Goal: Task Accomplishment & Management: Manage account settings

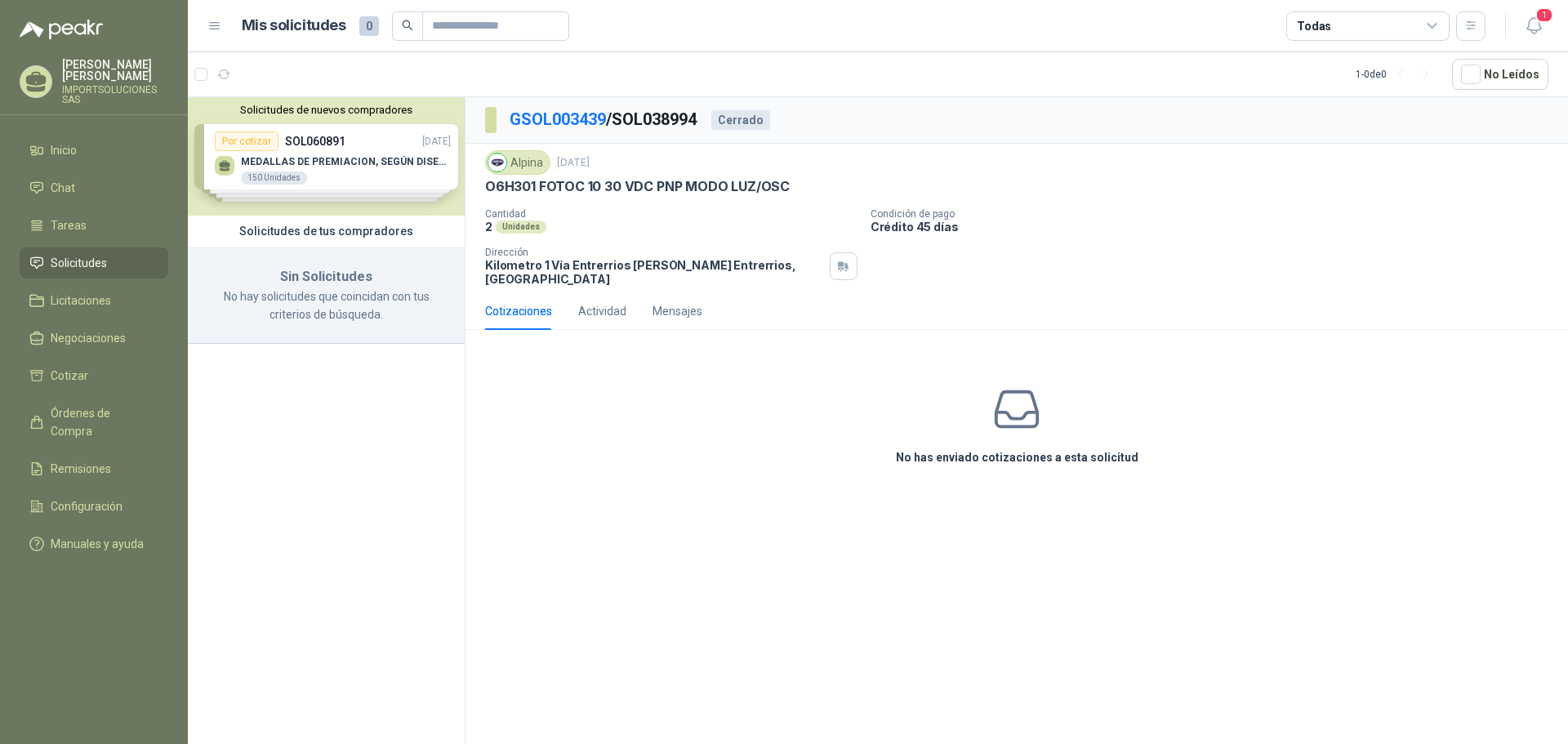
click at [125, 254] on li "Solicitudes" at bounding box center [94, 262] width 129 height 18
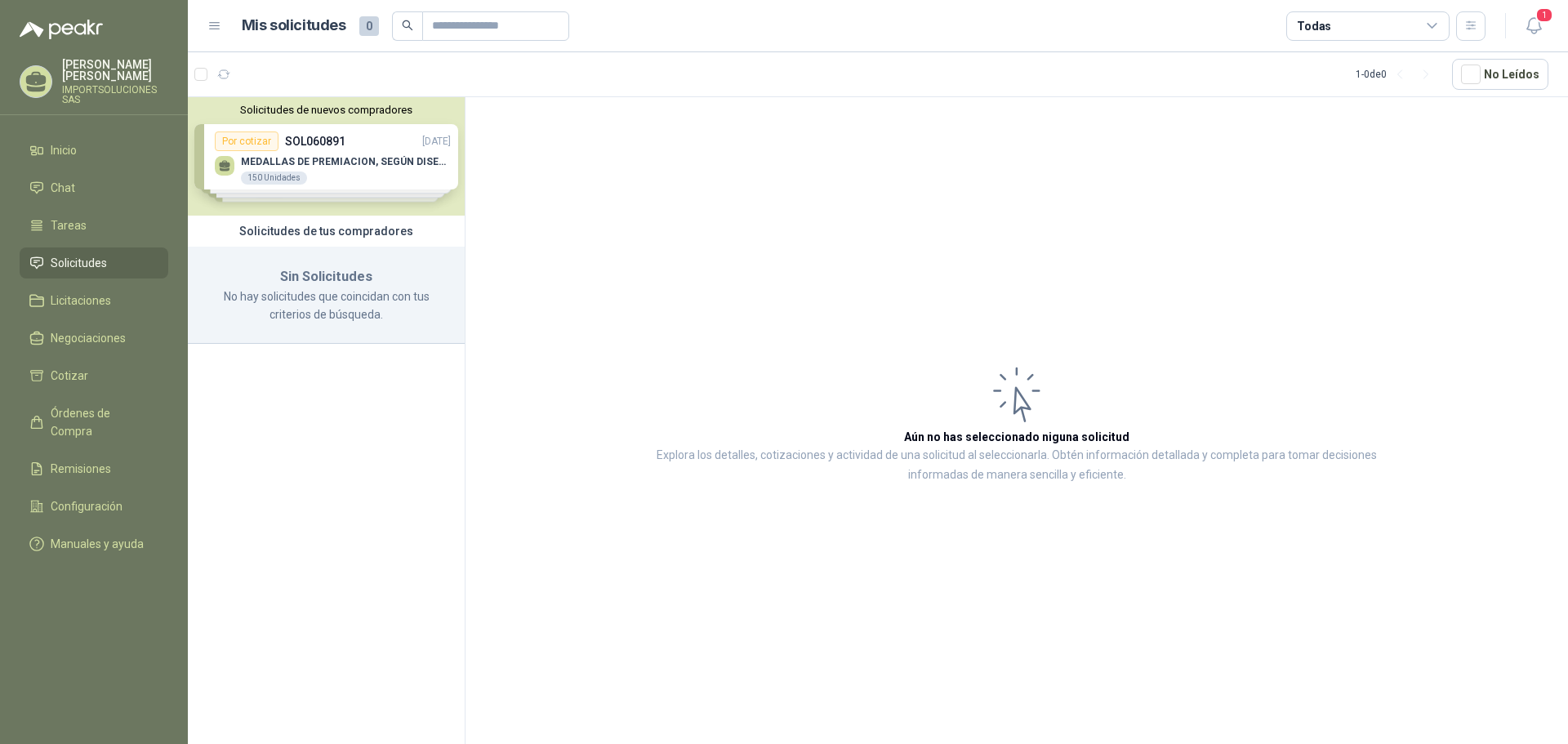
click at [351, 176] on div "Solicitudes de nuevos compradores Por cotizar SOL060891 15/10/25 MEDALLAS DE PR…" at bounding box center [327, 156] width 277 height 118
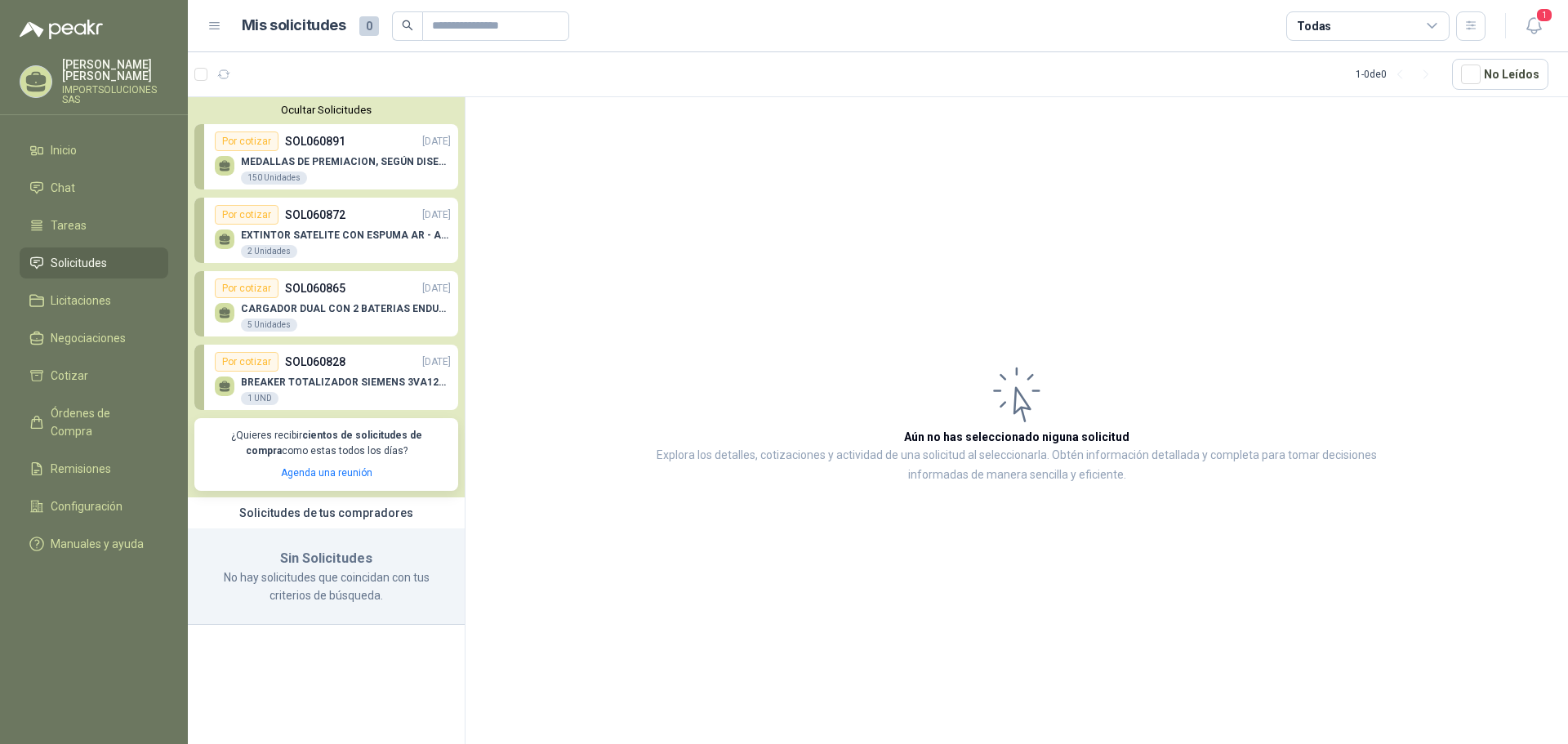
click at [351, 176] on div "MEDALLAS DE PREMIACION, SEGÚN DISEÑO ADJUNTO(ADJUNTAR COTIZACION EN SU FORMATO …" at bounding box center [345, 171] width 209 height 30
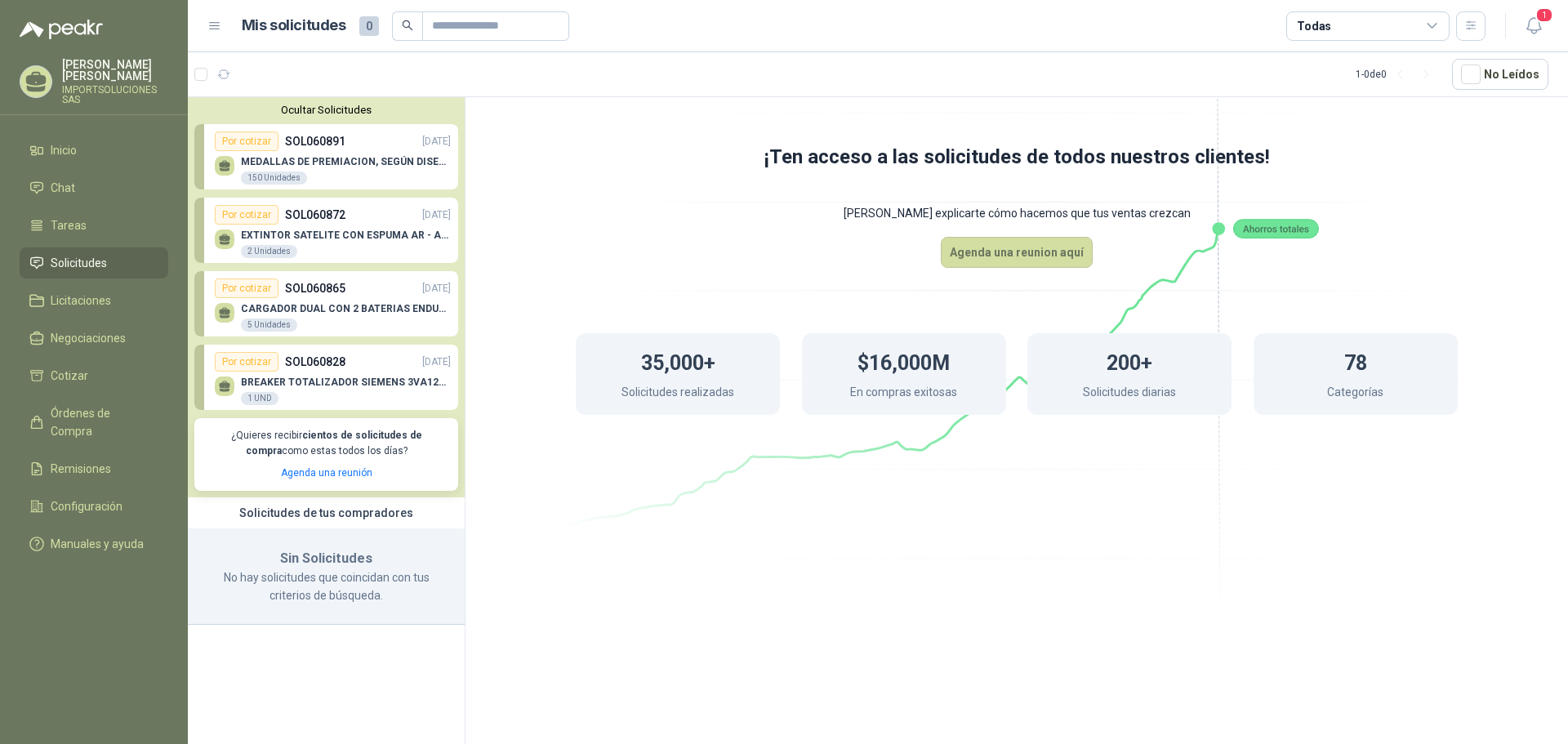
click at [91, 257] on span "Solicitudes" at bounding box center [78, 262] width 56 height 18
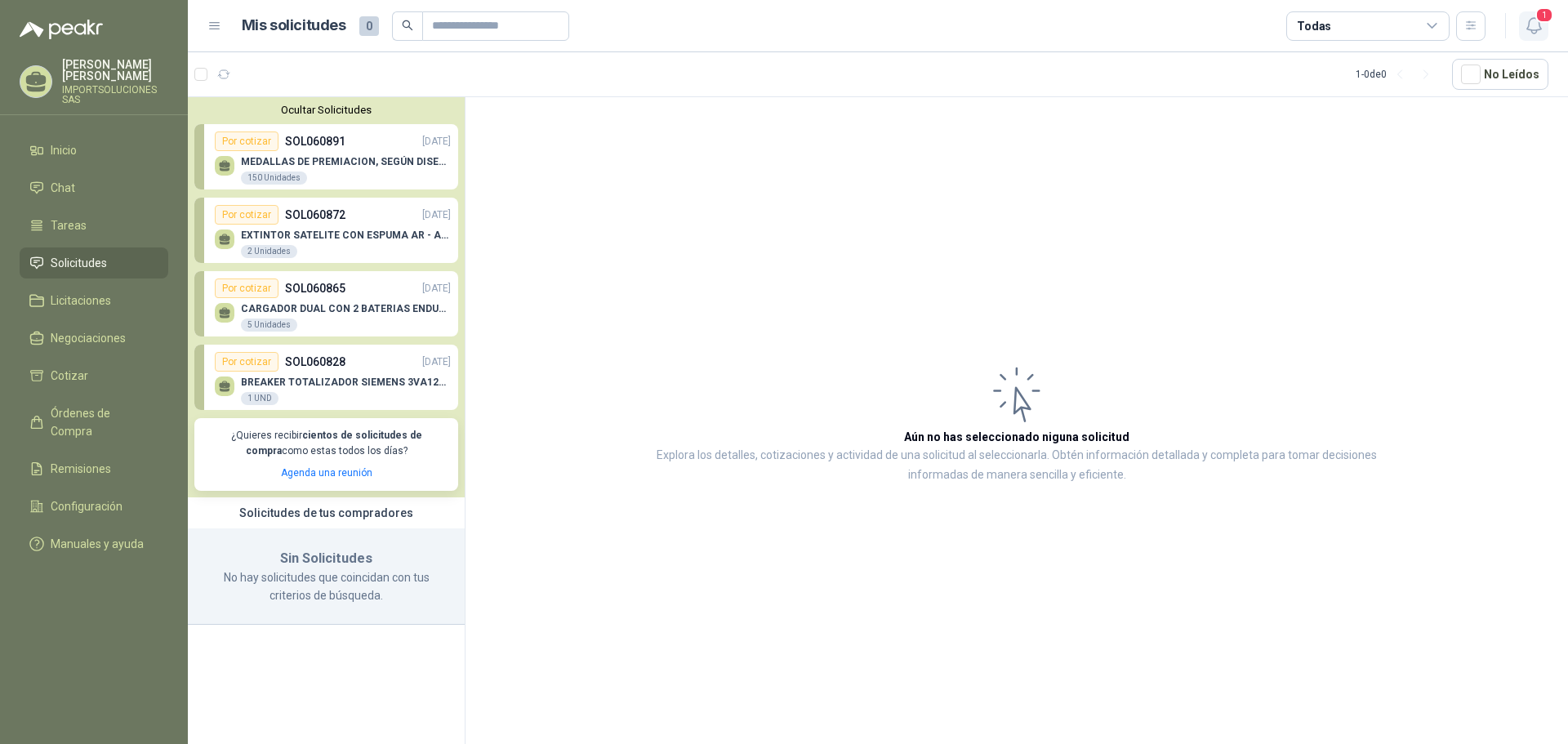
click at [1548, 30] on button "1" at bounding box center [1534, 26] width 30 height 30
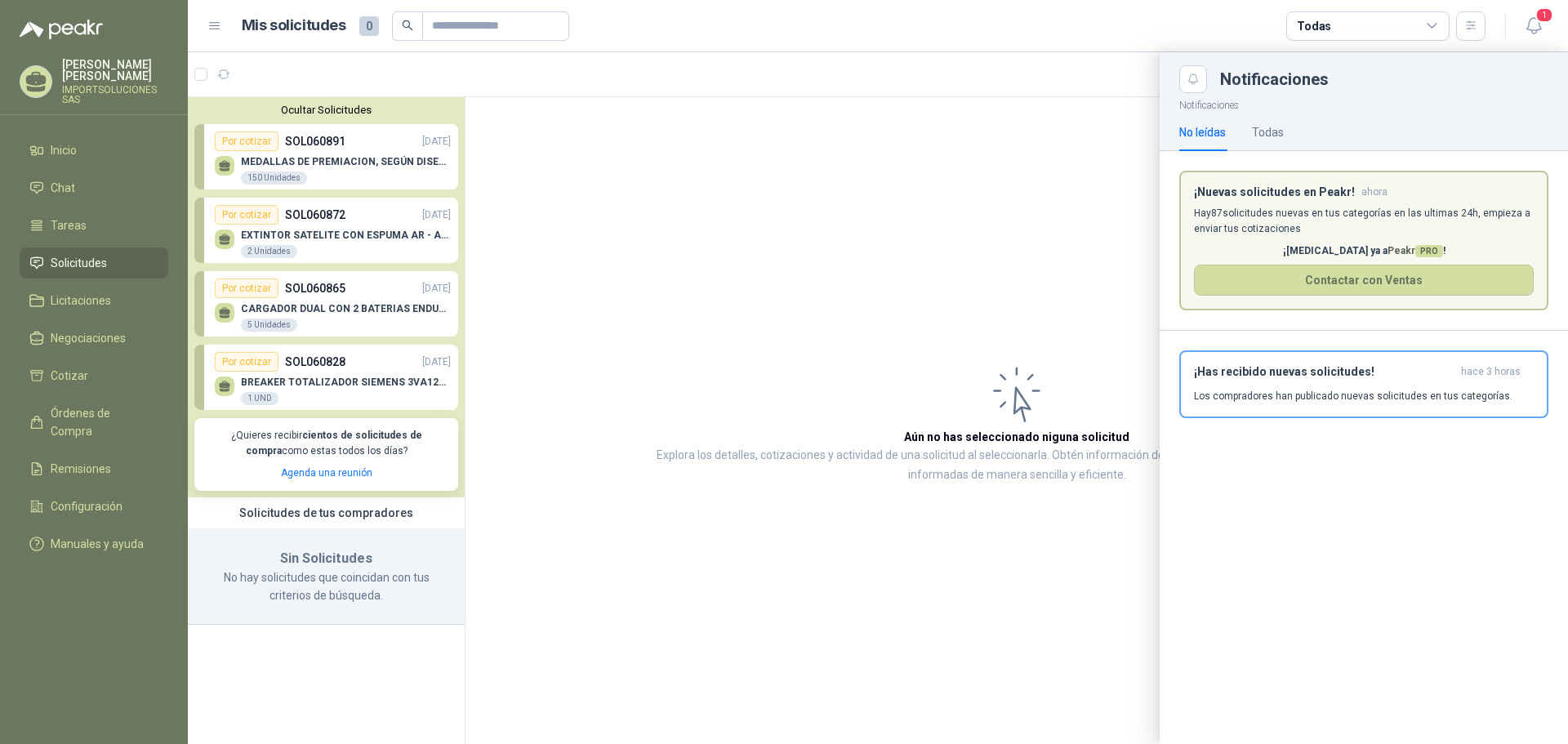
click at [796, 222] on div at bounding box center [879, 399] width 1381 height 692
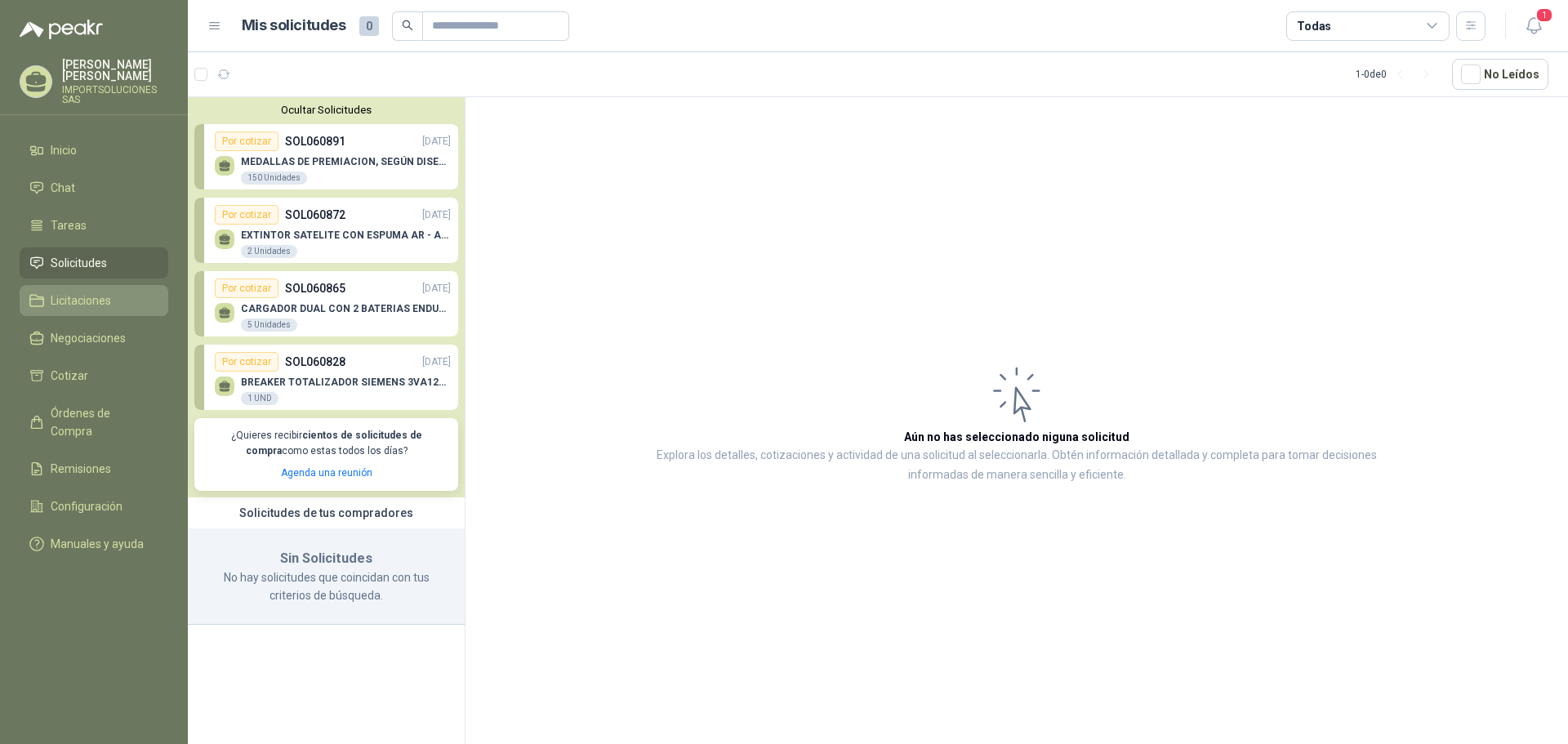
click at [82, 295] on span "Licitaciones" at bounding box center [81, 300] width 61 height 18
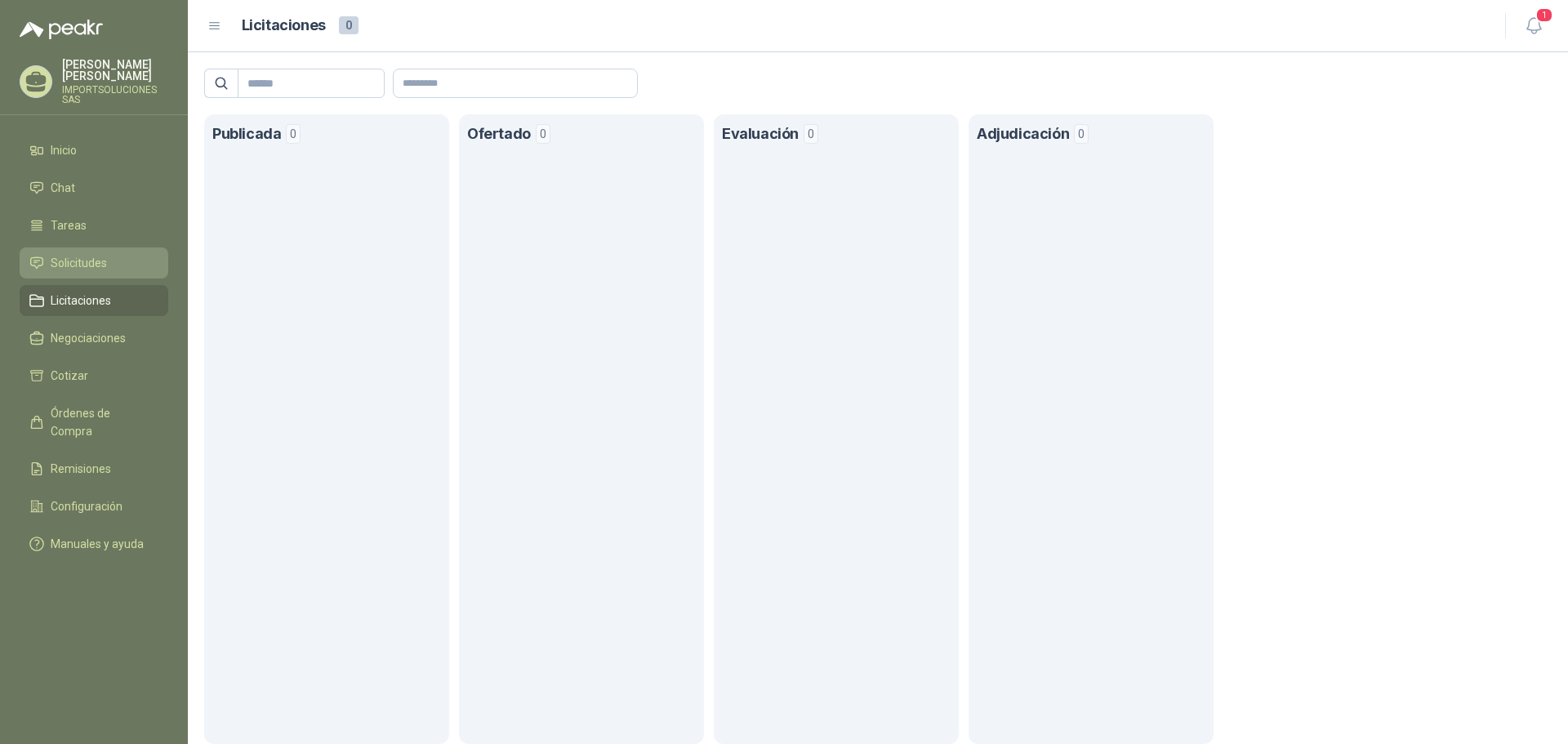
click at [93, 254] on span "Solicitudes" at bounding box center [78, 262] width 56 height 18
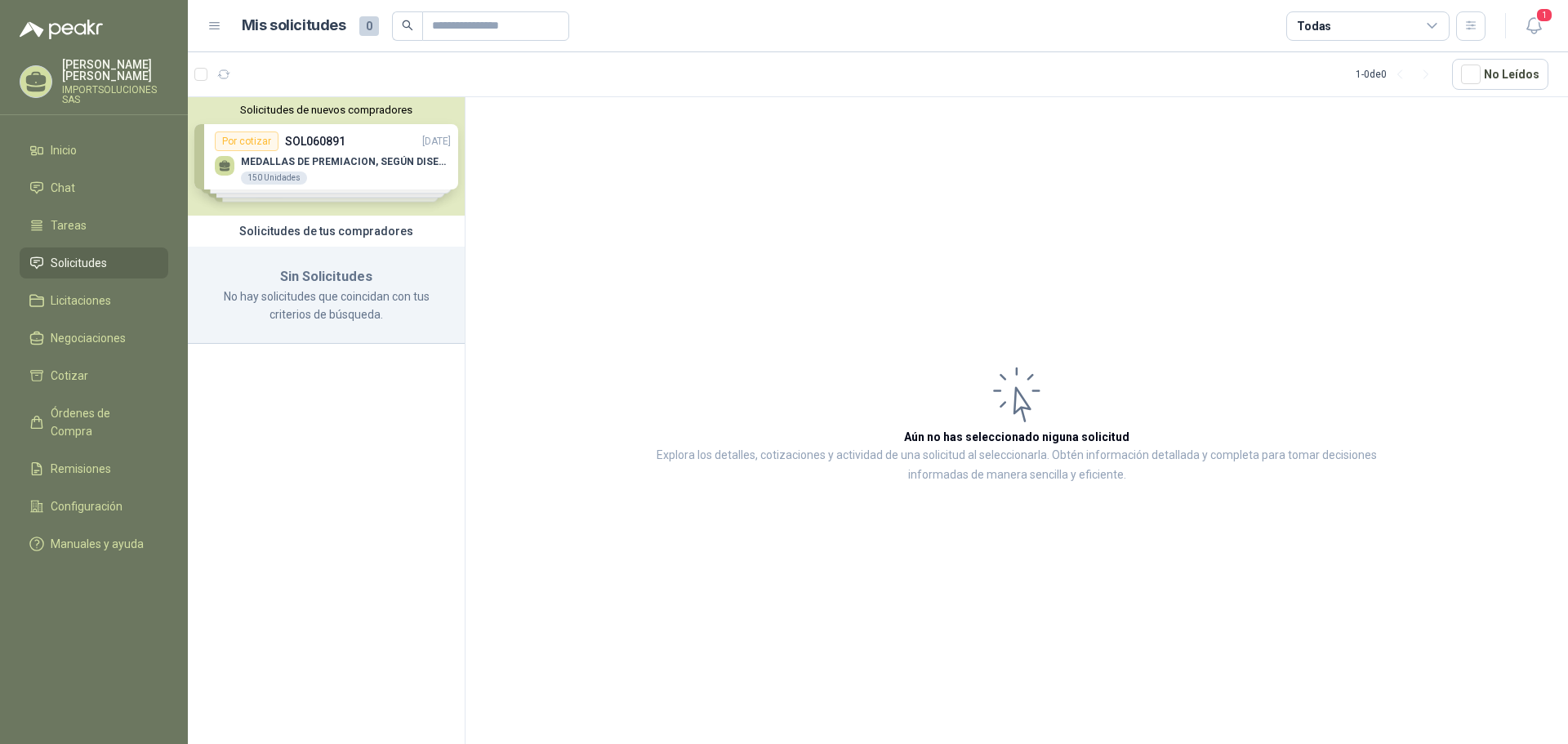
click at [391, 153] on div "Solicitudes de nuevos compradores Por cotizar SOL060891 15/10/25 MEDALLAS DE PR…" at bounding box center [327, 156] width 277 height 118
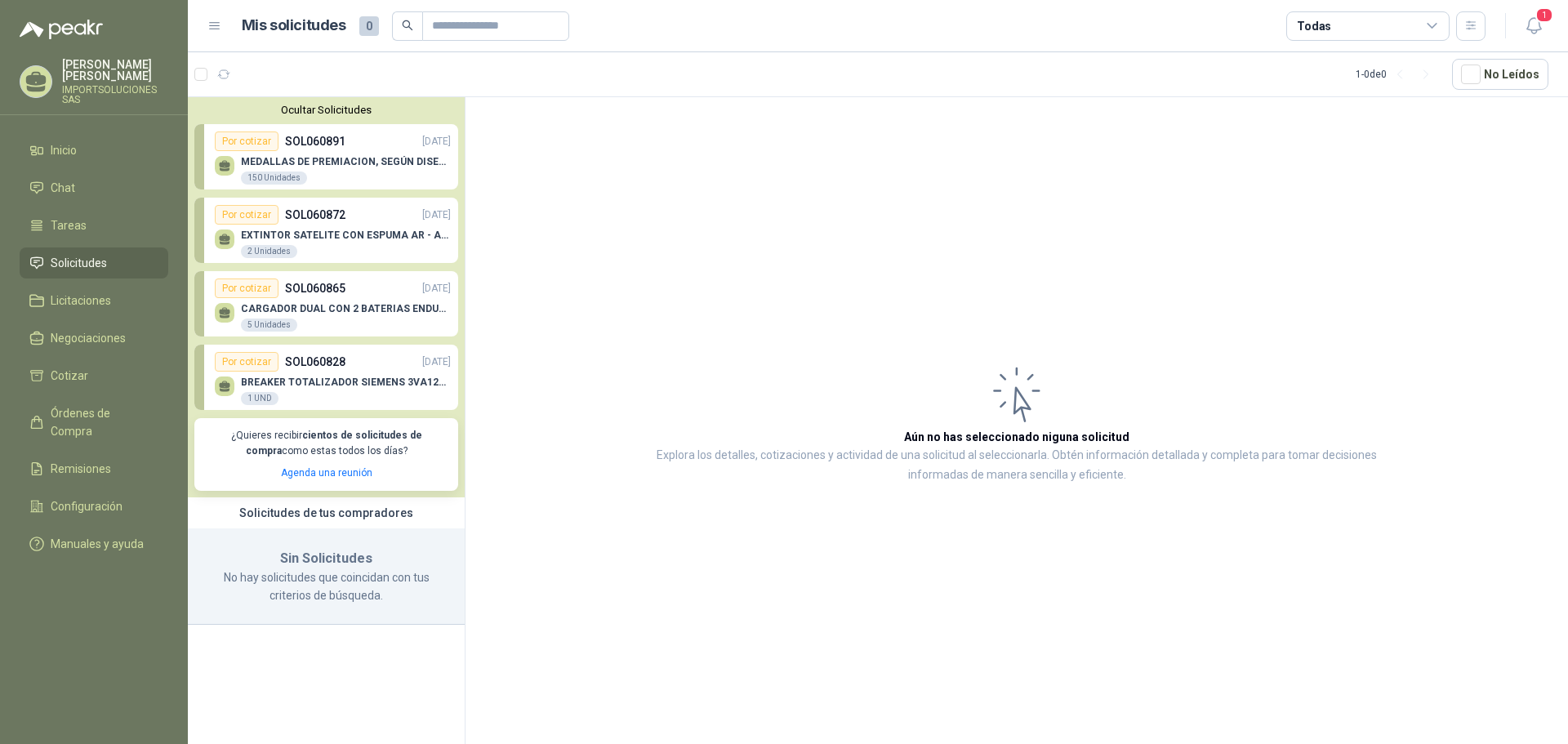
click at [360, 162] on p "MEDALLAS DE PREMIACION, SEGÚN DISEÑO ADJUNTO(ADJUNTAR COTIZACION EN SU FORMATO" at bounding box center [345, 162] width 209 height 11
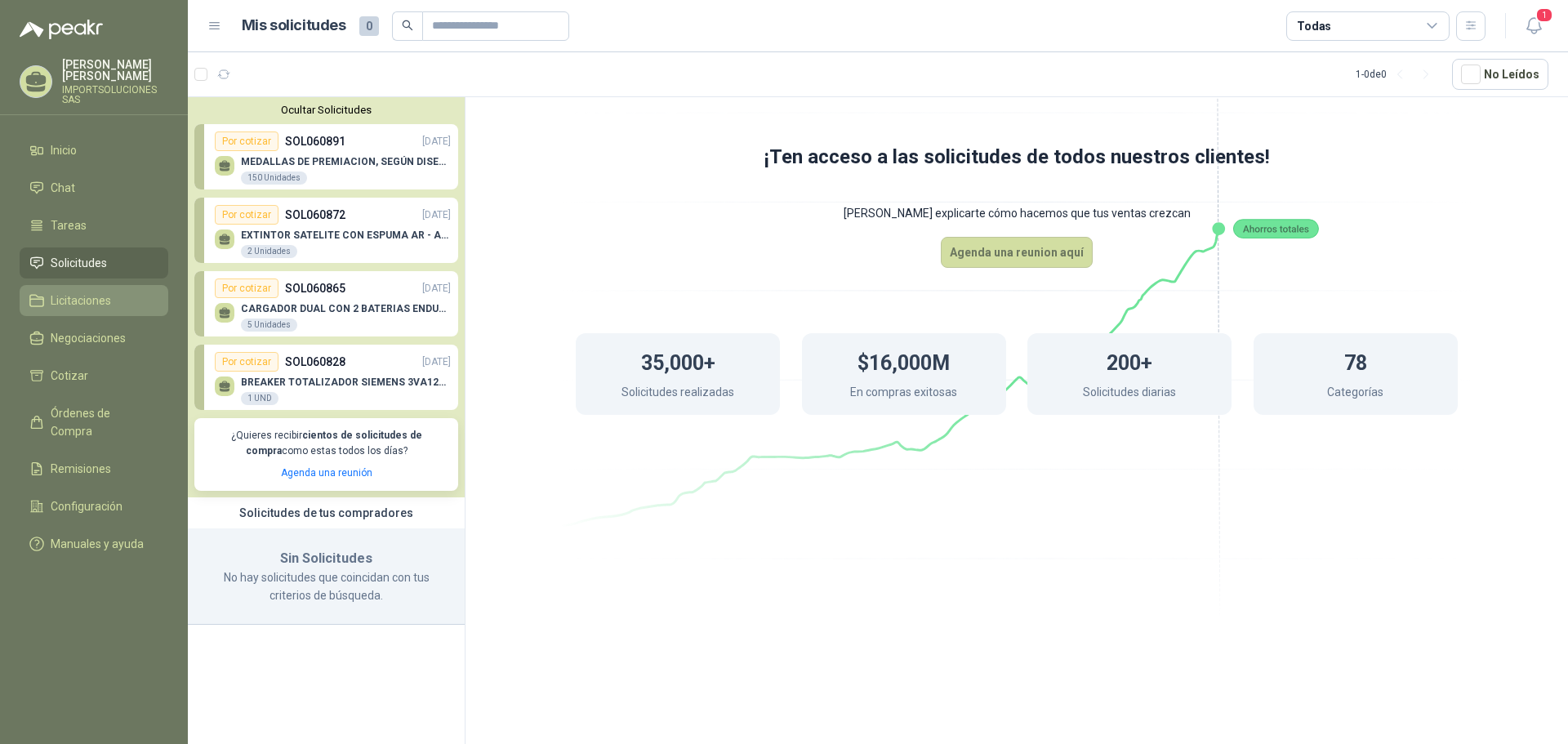
click at [91, 292] on span "Licitaciones" at bounding box center [81, 300] width 61 height 18
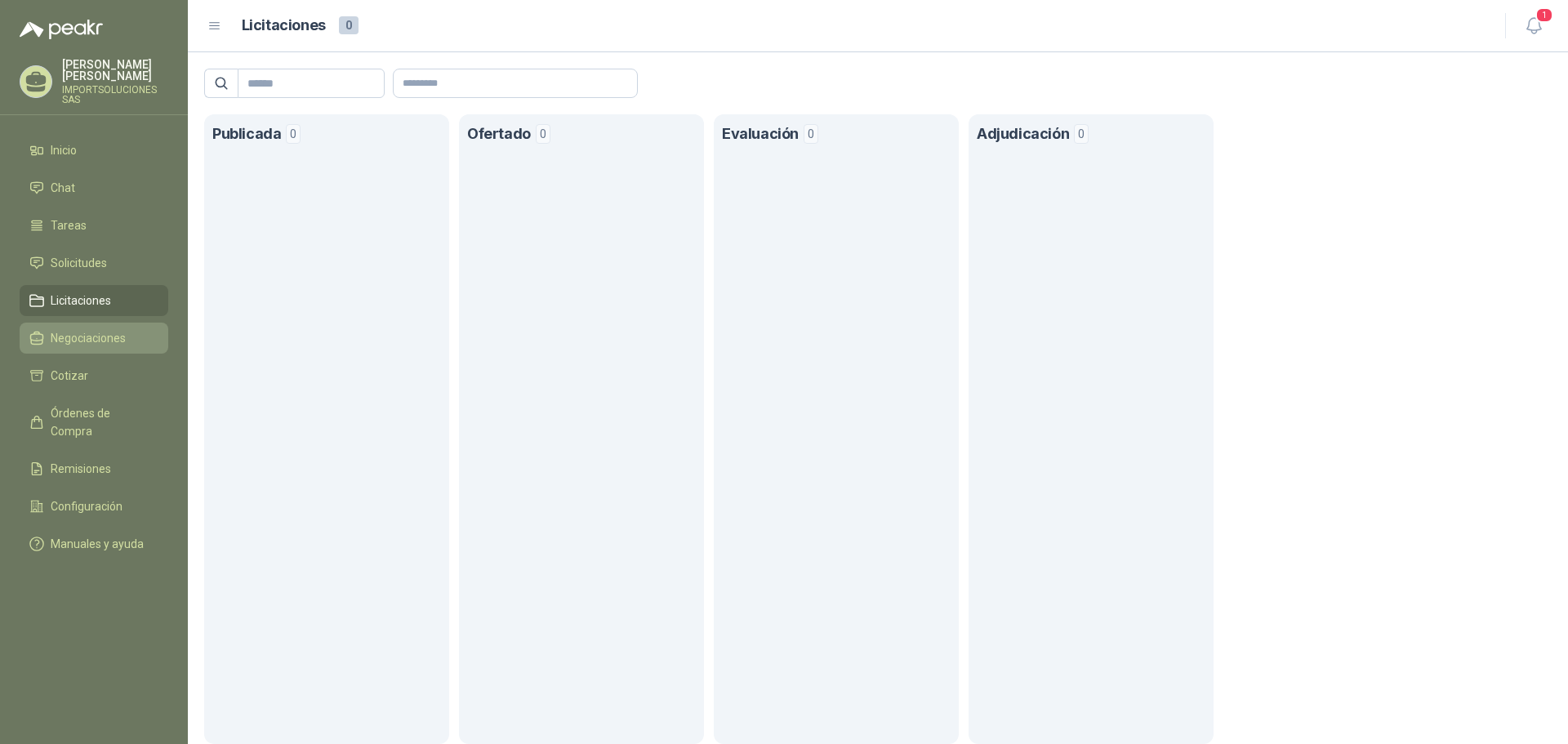
click at [102, 330] on span "Negociaciones" at bounding box center [88, 338] width 75 height 18
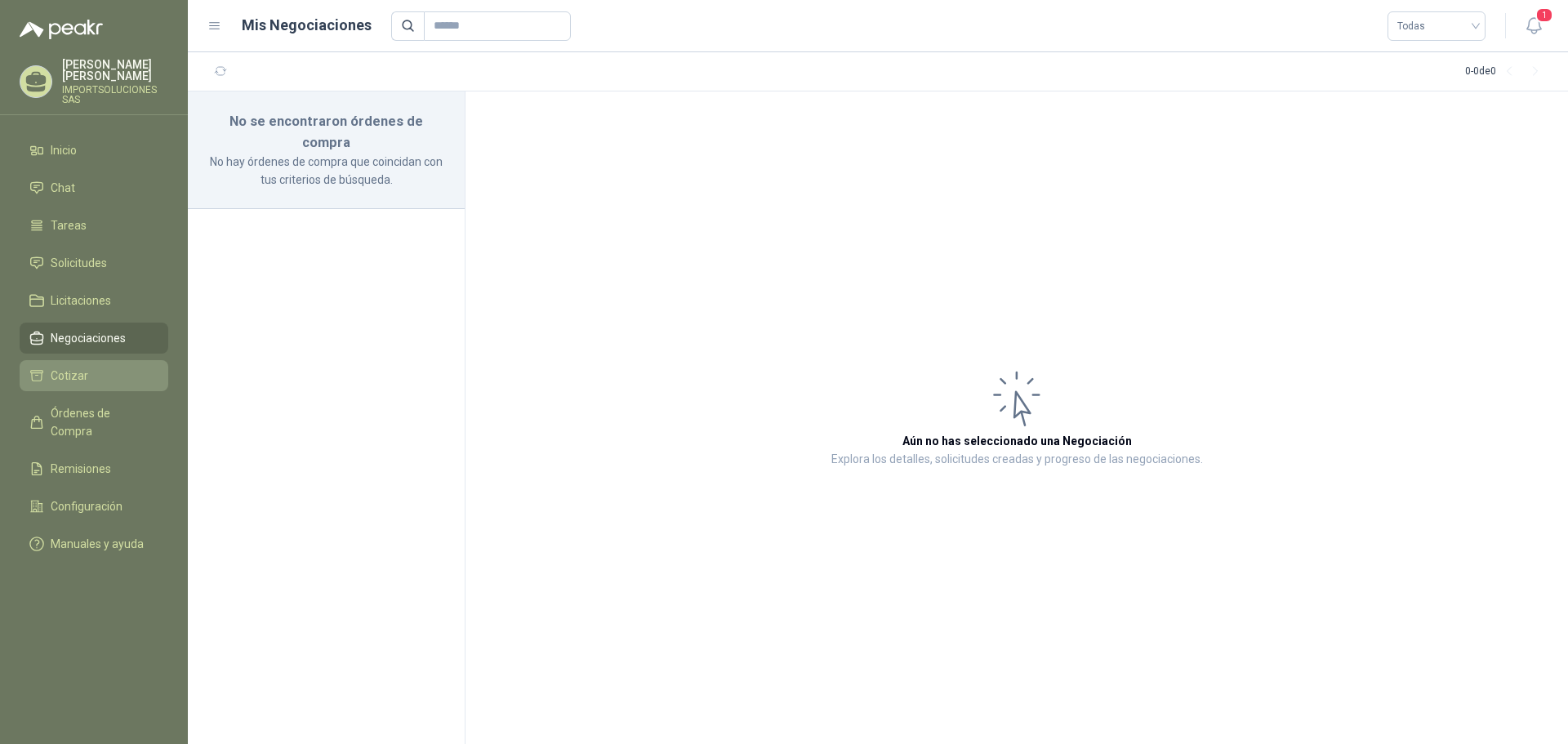
click at [93, 366] on li "Cotizar" at bounding box center [94, 375] width 129 height 18
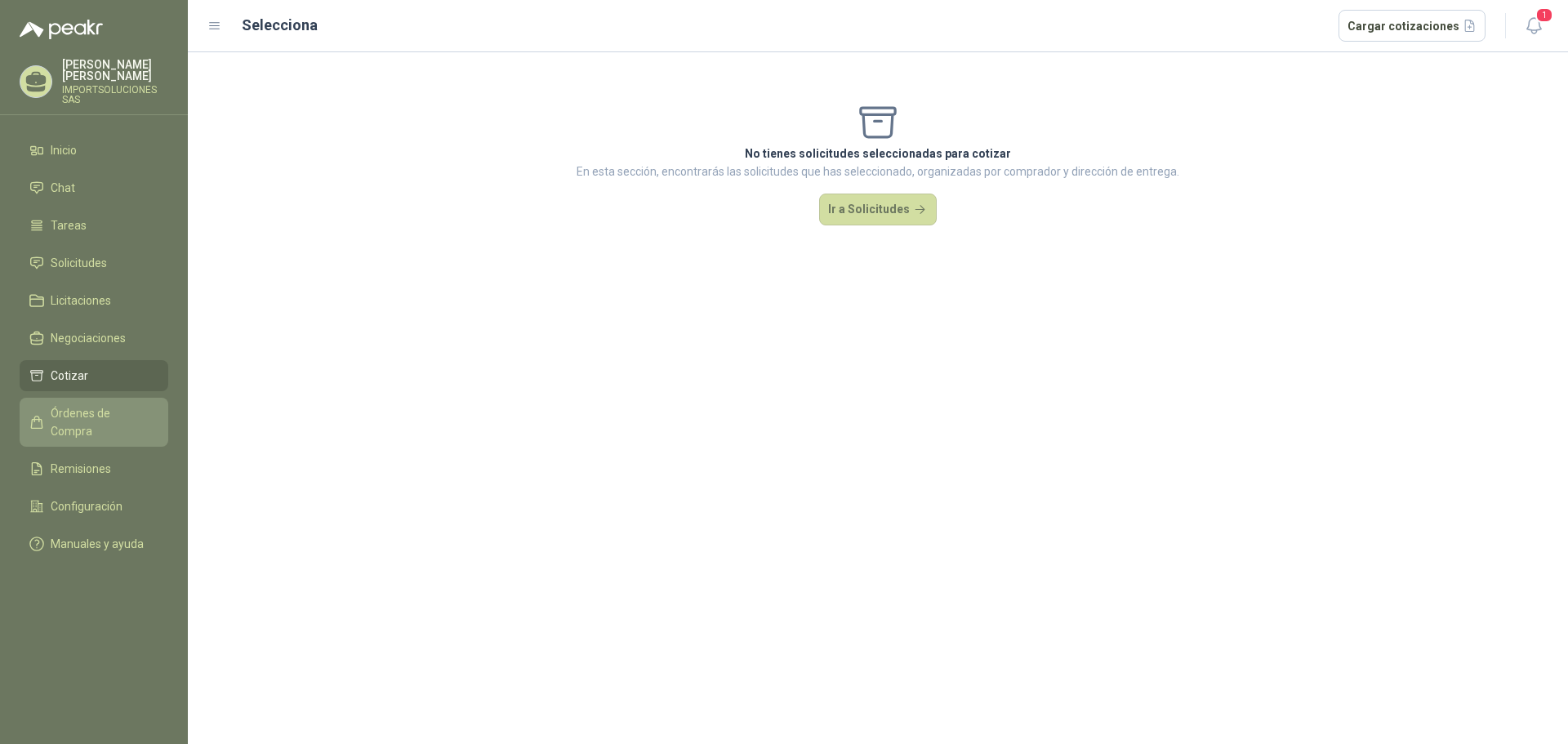
click at [111, 408] on span "Órdenes de Compra" at bounding box center [102, 422] width 102 height 36
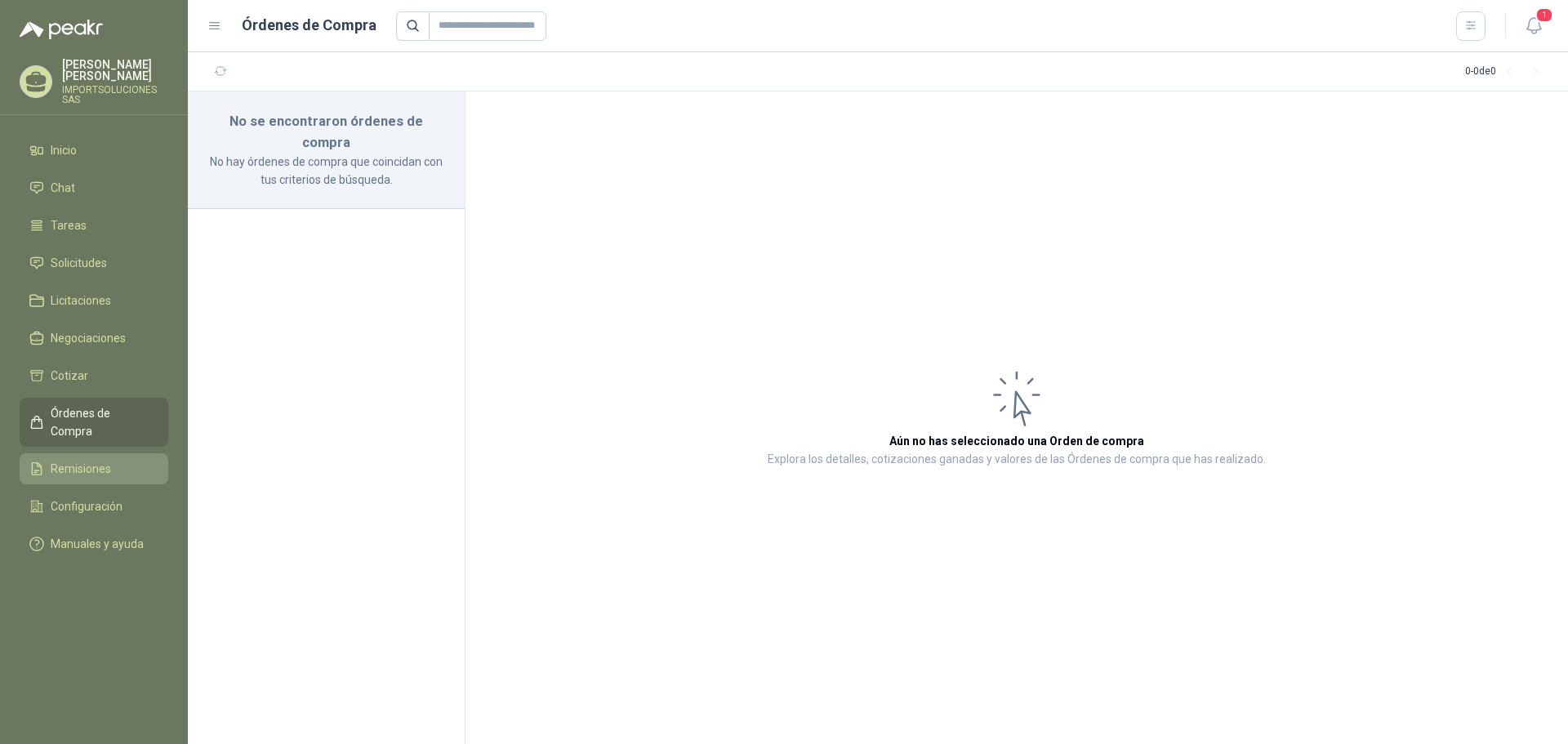
click at [96, 460] on span "Remisiones" at bounding box center [81, 468] width 61 height 18
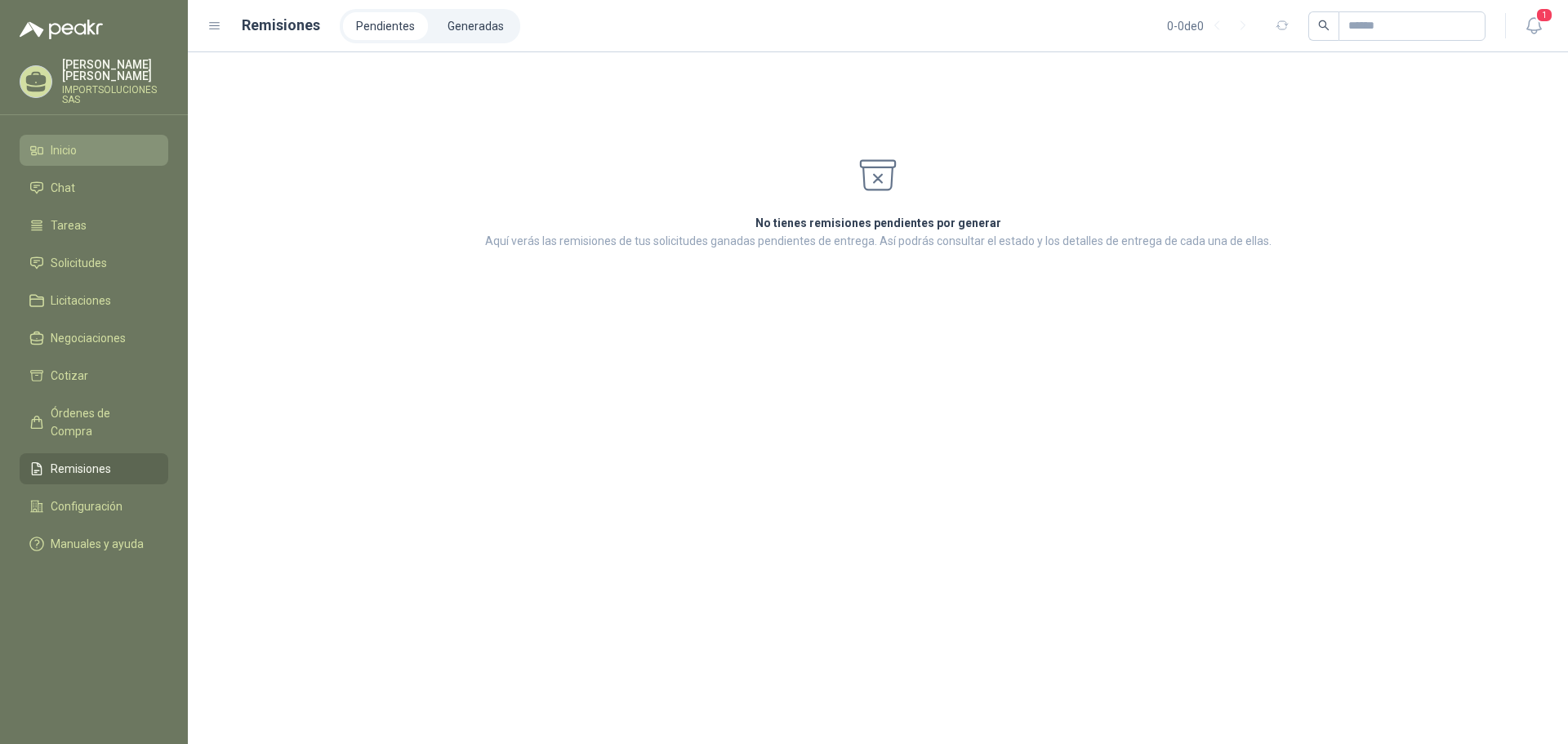
click at [103, 141] on li "Inicio" at bounding box center [94, 150] width 129 height 18
click at [98, 179] on li "Chat" at bounding box center [94, 187] width 129 height 18
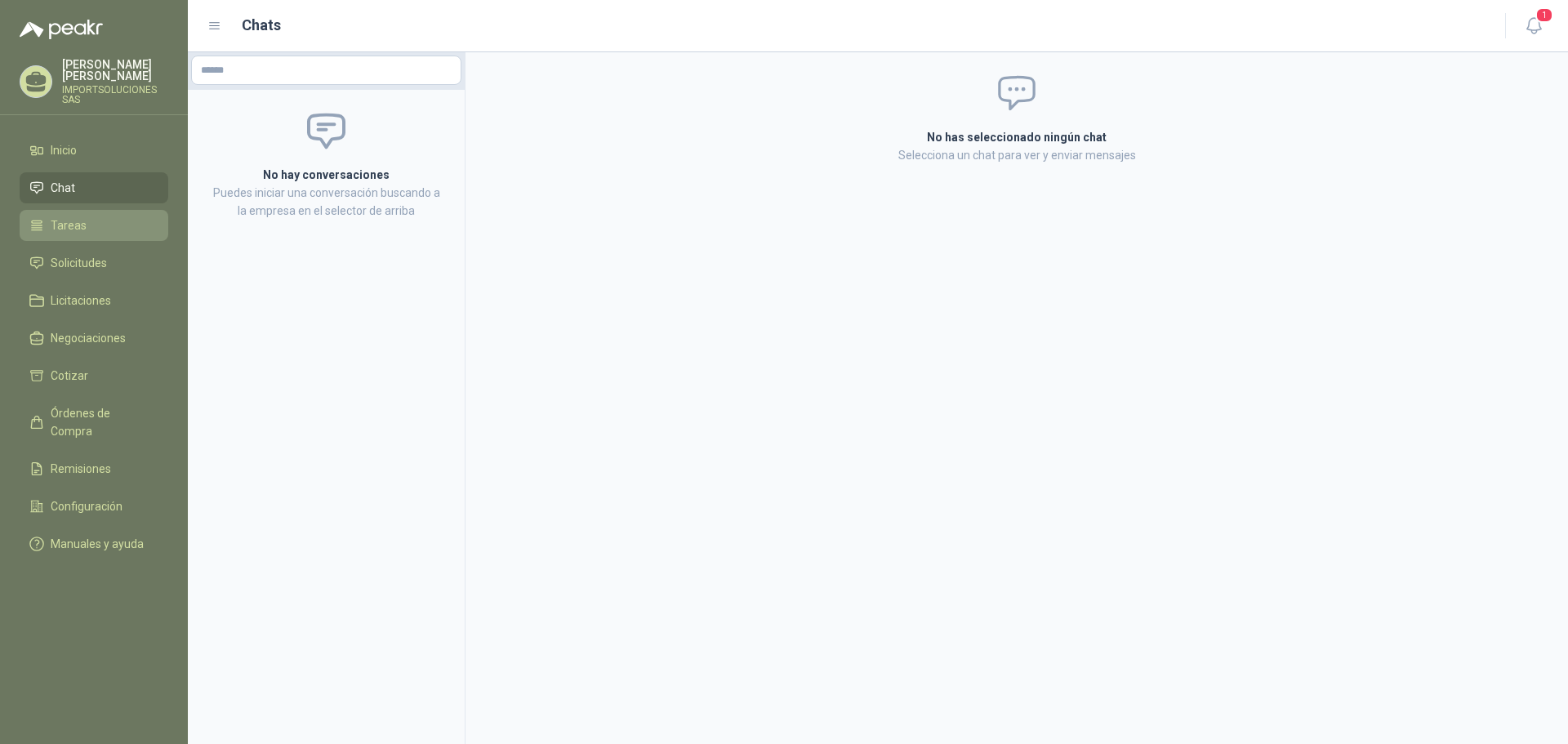
click at [94, 217] on li "Tareas" at bounding box center [94, 225] width 129 height 18
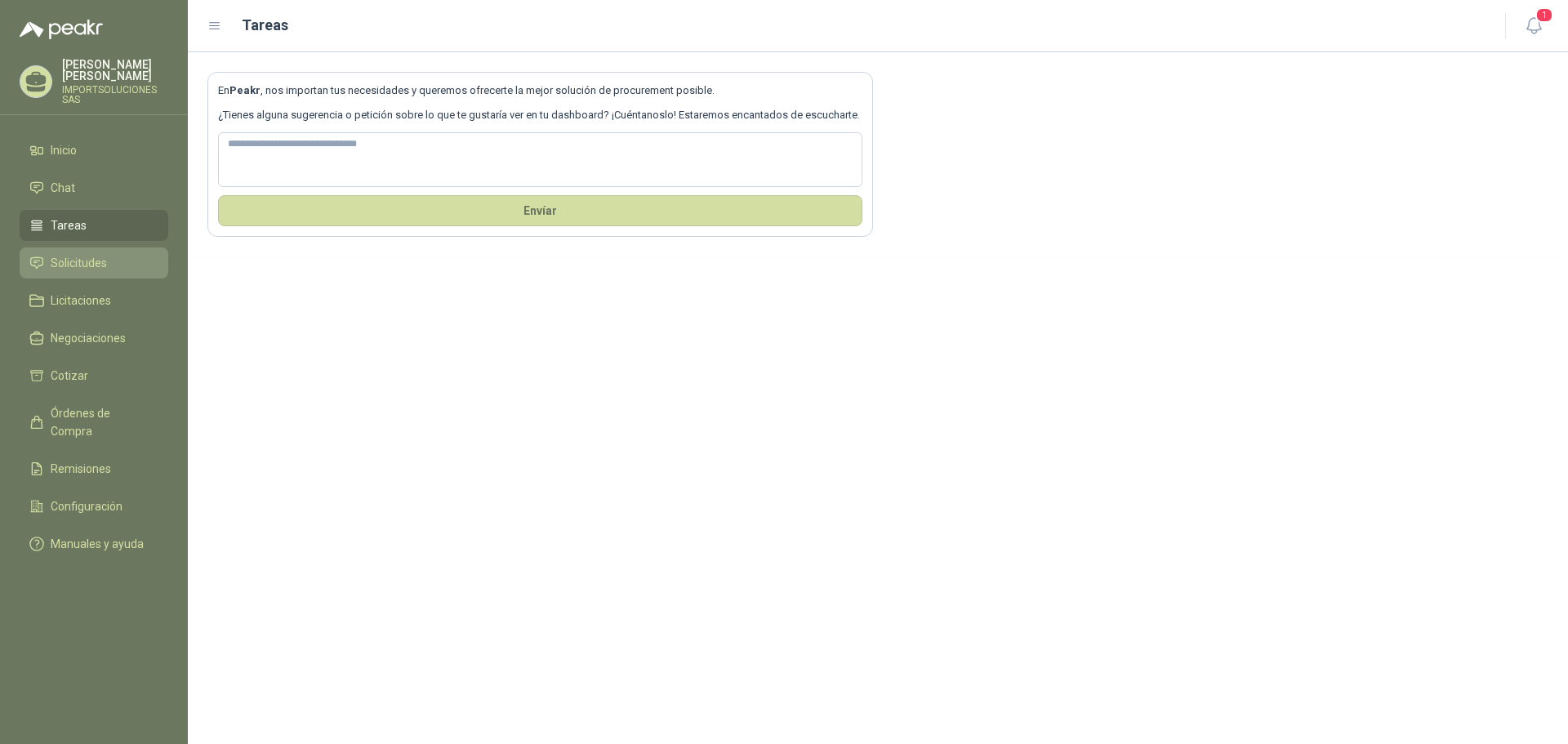
click at [102, 254] on span "Solicitudes" at bounding box center [78, 262] width 56 height 18
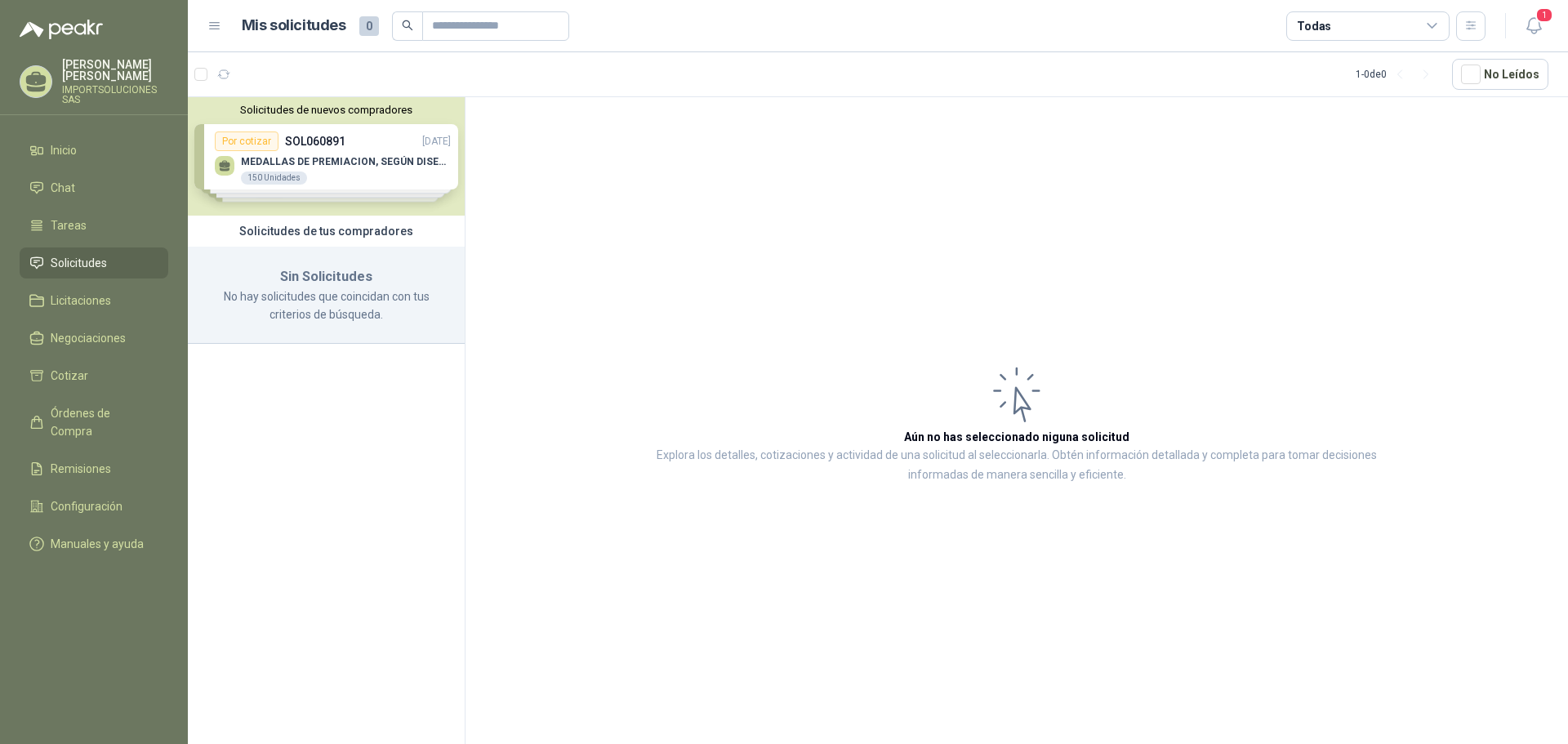
click at [383, 181] on div "Solicitudes de nuevos compradores Por cotizar SOL060891 15/10/25 MEDALLAS DE PR…" at bounding box center [327, 156] width 277 height 118
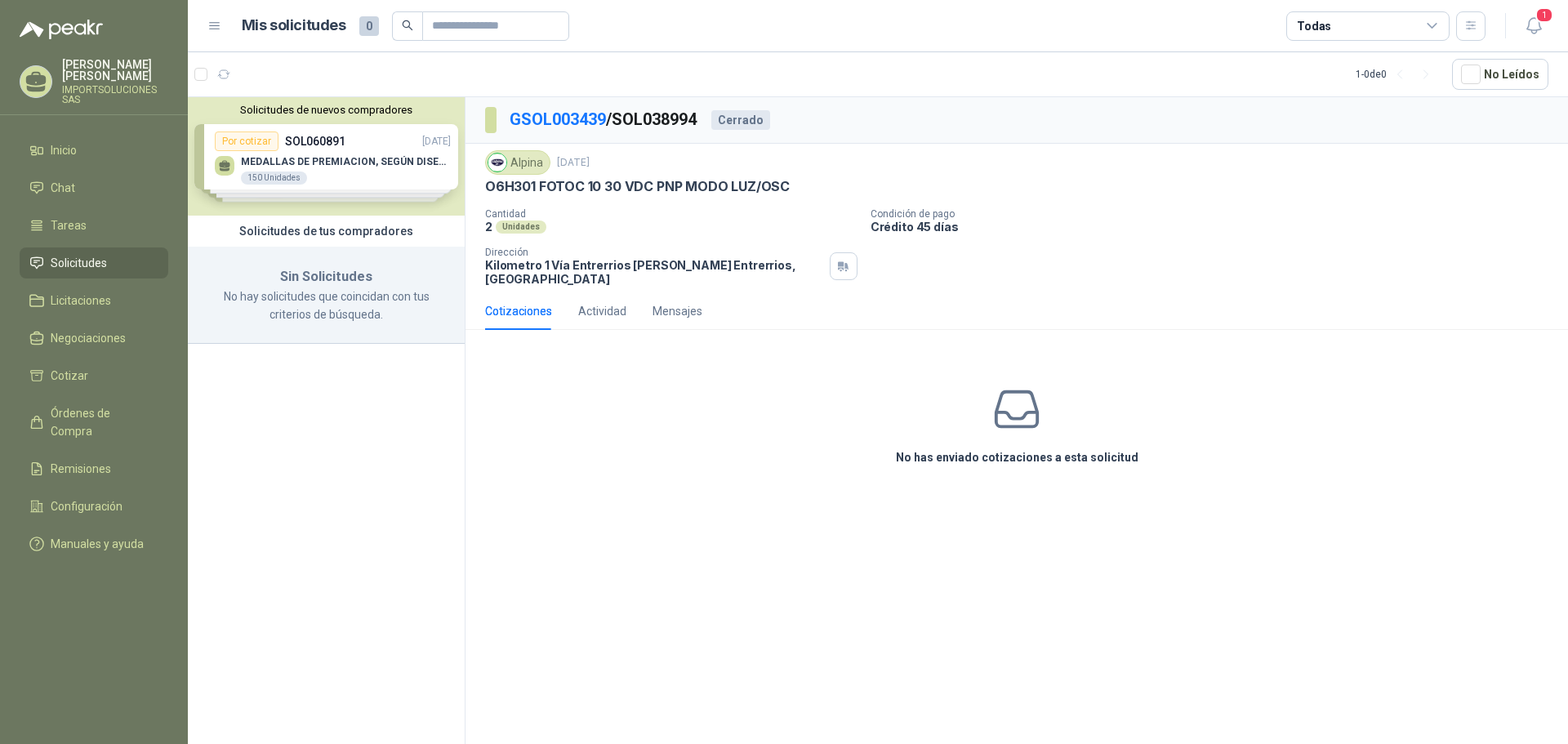
drag, startPoint x: 341, startPoint y: 246, endPoint x: 361, endPoint y: 273, distance: 33.6
click at [343, 247] on div "Solicitudes de nuevos compradores Por cotizar SOL060891 [DATE] MEDALLAS DE PREM…" at bounding box center [327, 423] width 278 height 653
click at [365, 285] on h3 "Sin Solicitudes" at bounding box center [327, 277] width 238 height 21
click at [366, 338] on div "Sin Solicitudes No hay solicitudes que coincidan con tus criterios de búsqueda." at bounding box center [327, 294] width 277 height 97
click at [224, 25] on div "Mis solicitudes 0 Todas" at bounding box center [846, 26] width 1278 height 30
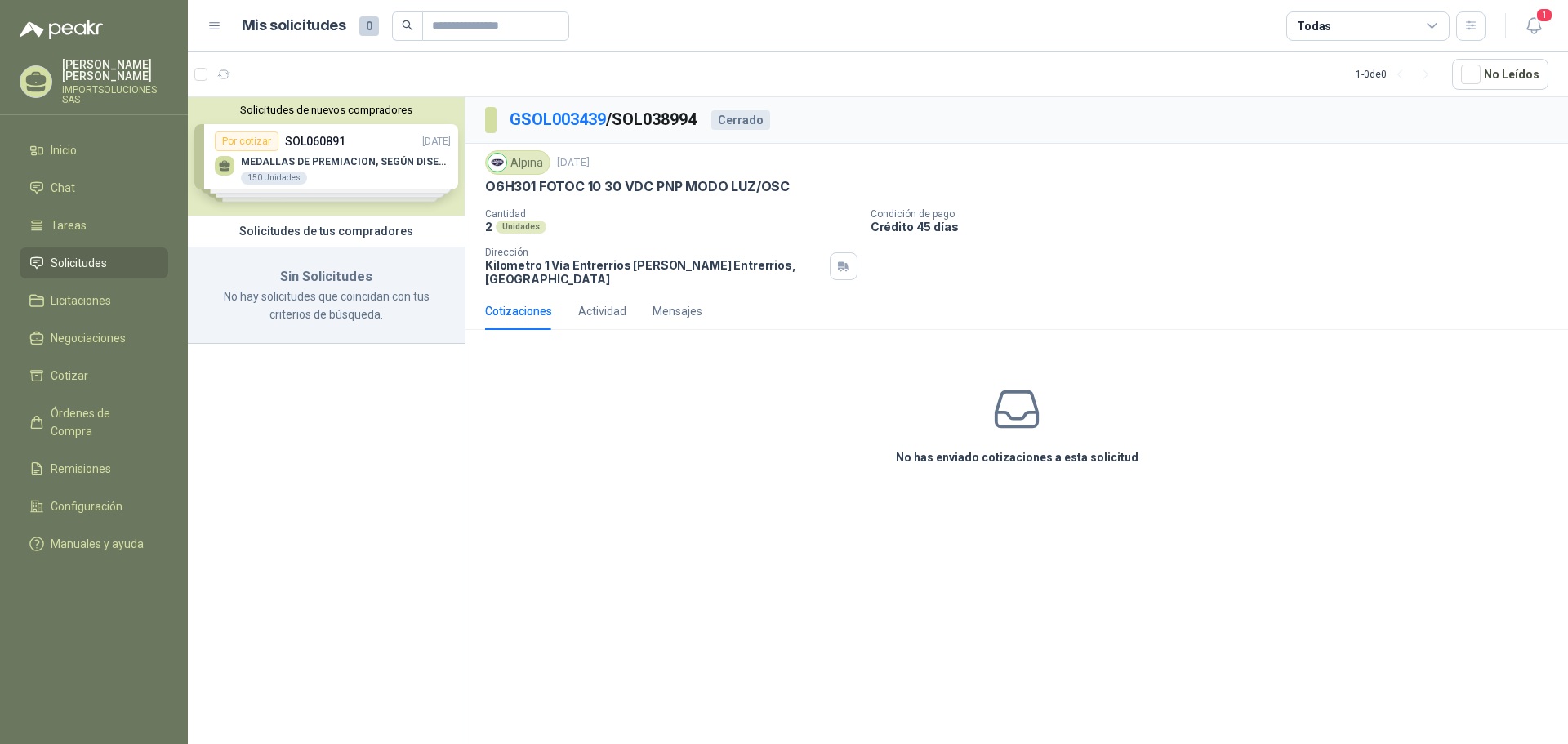
click at [219, 22] on icon at bounding box center [215, 26] width 15 height 15
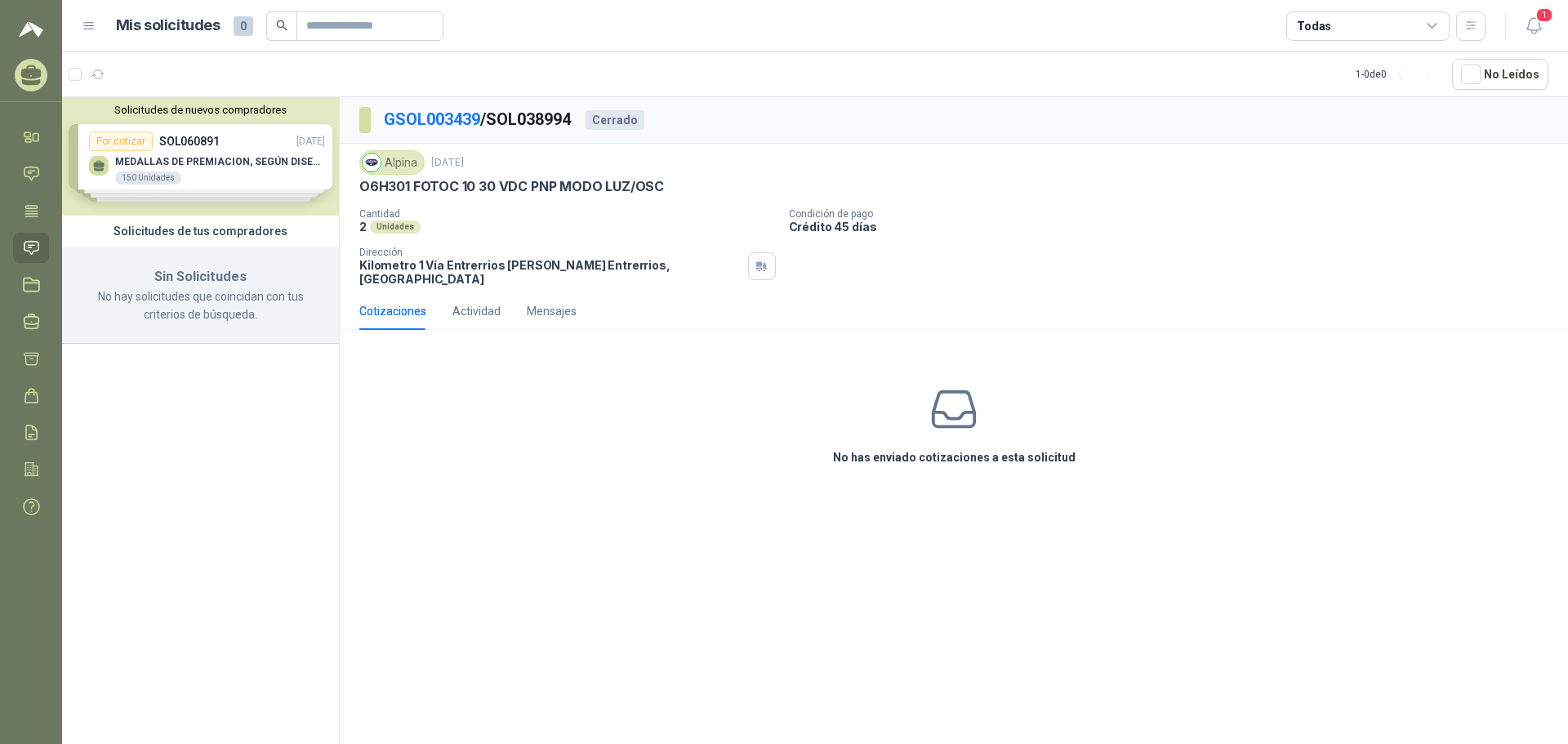
click at [100, 23] on div "Mis solicitudes 0 Todas" at bounding box center [784, 26] width 1405 height 30
click at [1552, 11] on span "1" at bounding box center [1544, 15] width 18 height 16
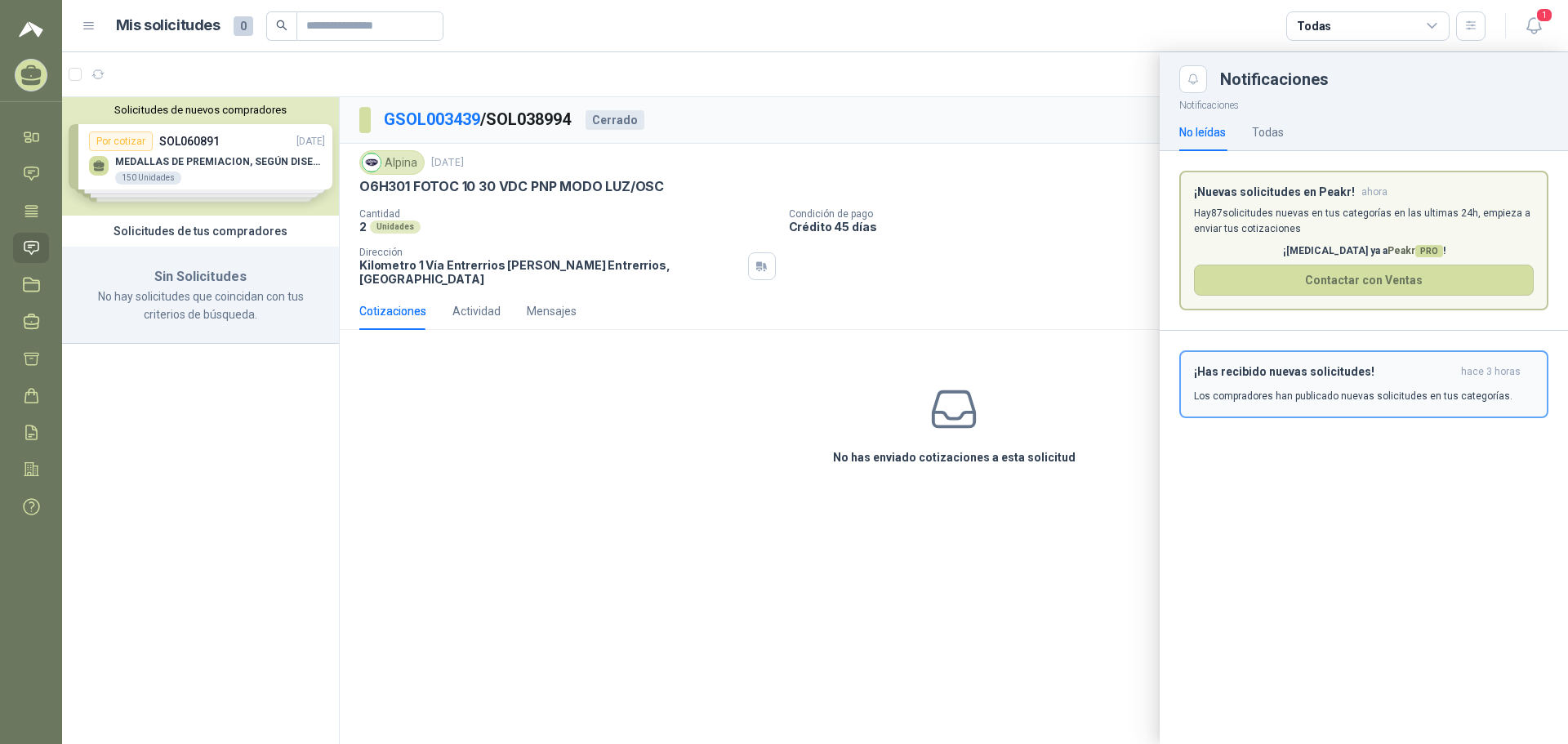
click at [1350, 385] on div "¡Has recibido nuevas solicitudes! hace 3 horas Los compradores han publicado nu…" at bounding box center [1364, 385] width 340 height 39
